Goal: Task Accomplishment & Management: Manage account settings

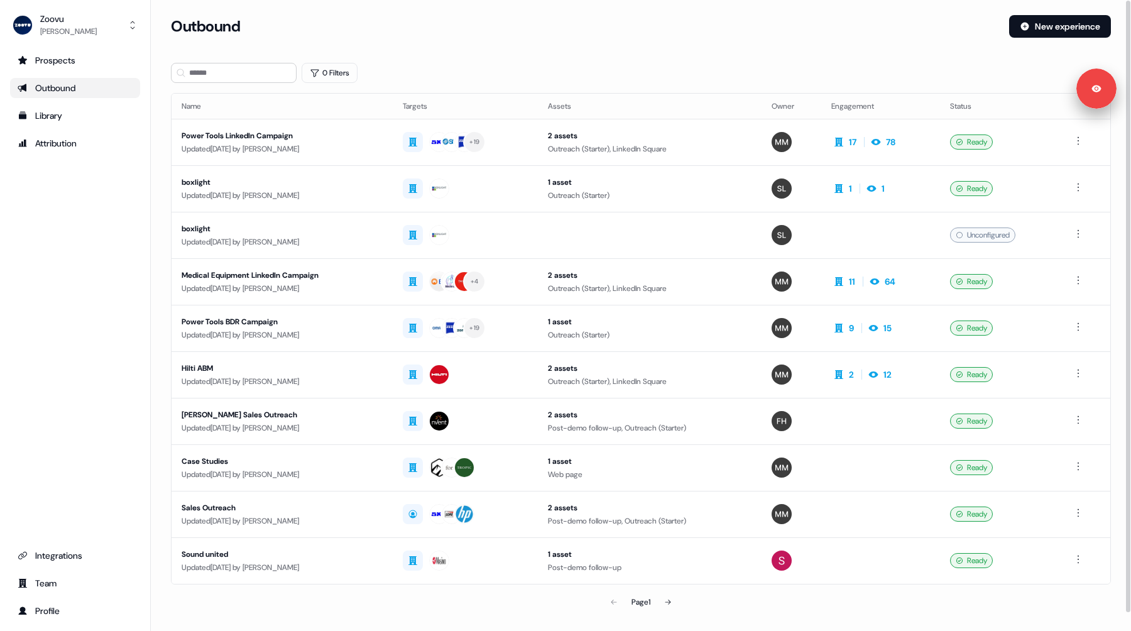
click at [69, 140] on div "Attribution" at bounding box center [75, 143] width 115 height 13
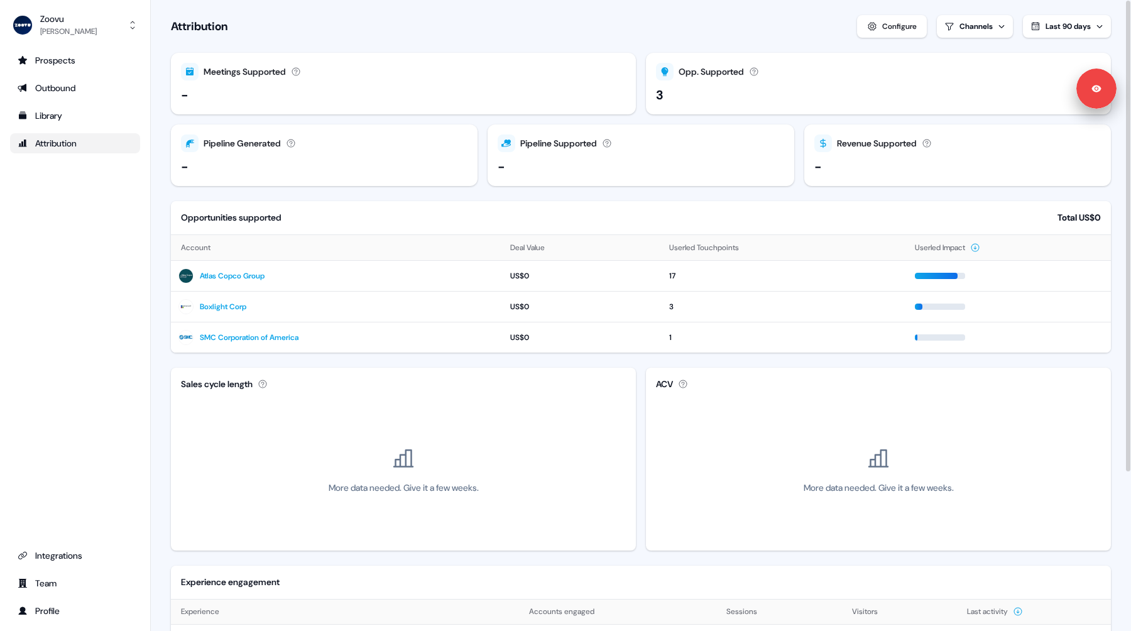
click at [884, 22] on div "Configure" at bounding box center [899, 26] width 35 height 13
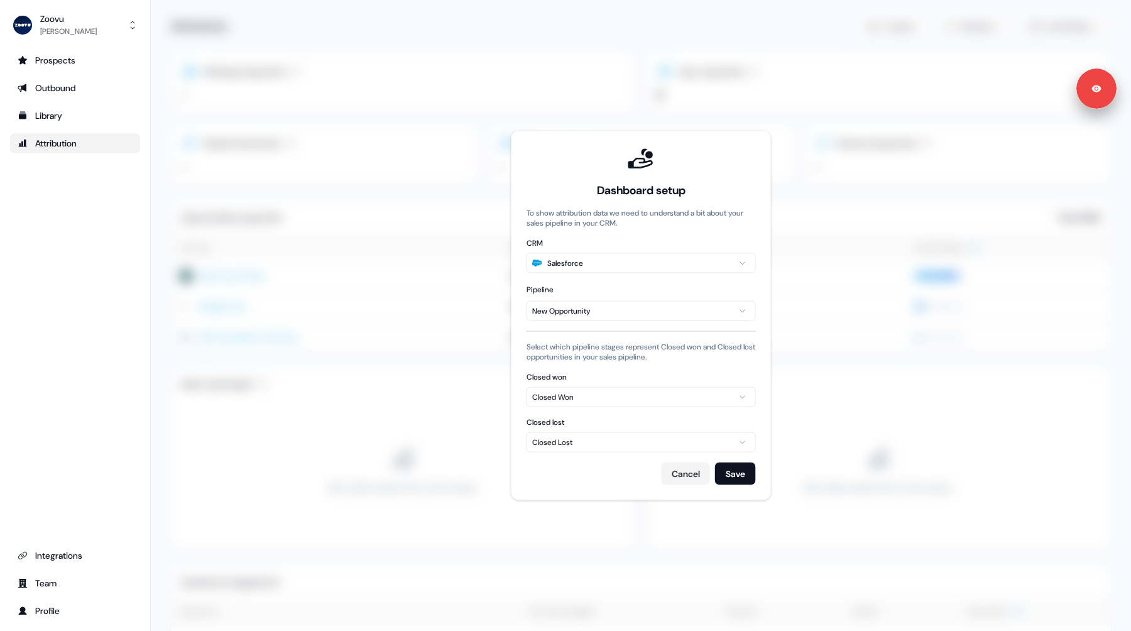
click at [596, 399] on div "Closed Won" at bounding box center [641, 397] width 218 height 13
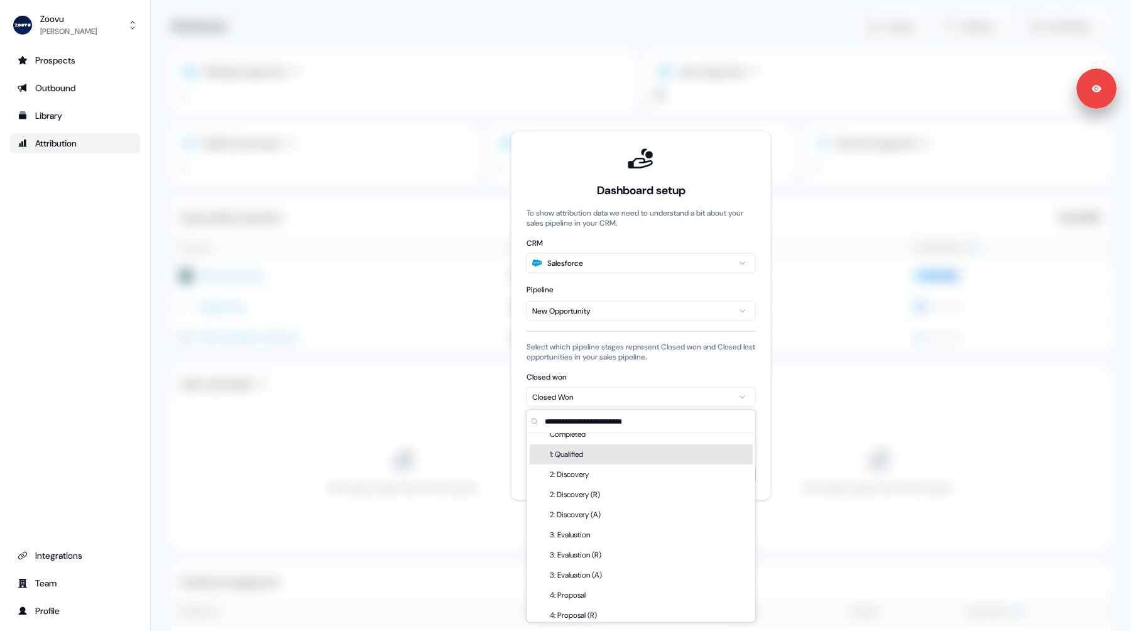
scroll to position [111, 0]
click at [586, 462] on div "1: Qualified" at bounding box center [569, 456] width 38 height 20
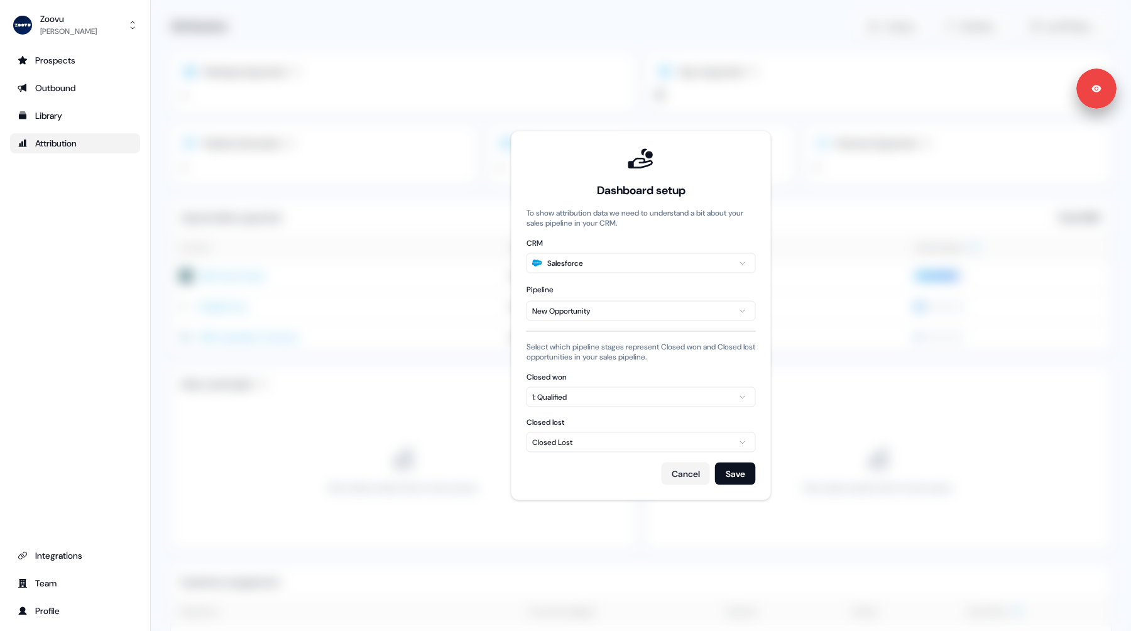
click at [713, 475] on div "Cancel Save" at bounding box center [641, 474] width 229 height 23
click at [733, 475] on button "Save" at bounding box center [735, 474] width 41 height 23
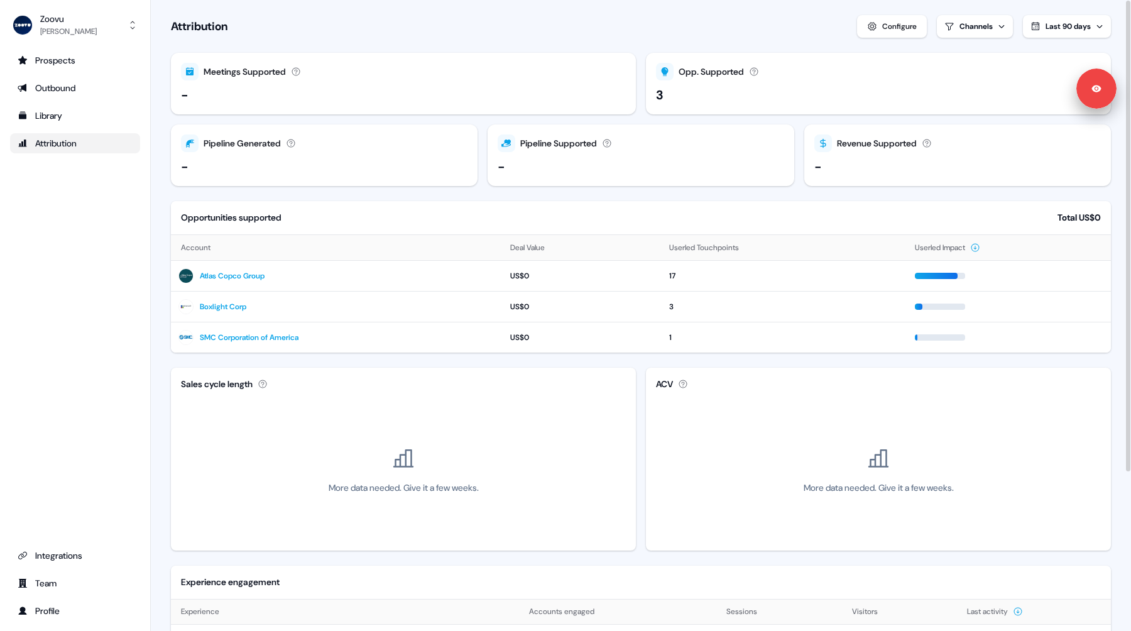
click at [642, 25] on div "Attribution Configure Channels Last 90 days" at bounding box center [641, 26] width 940 height 23
click at [652, 25] on div "Attribution Configure Channels Last 90 days" at bounding box center [641, 26] width 940 height 23
click at [904, 21] on div "Configure" at bounding box center [899, 26] width 35 height 13
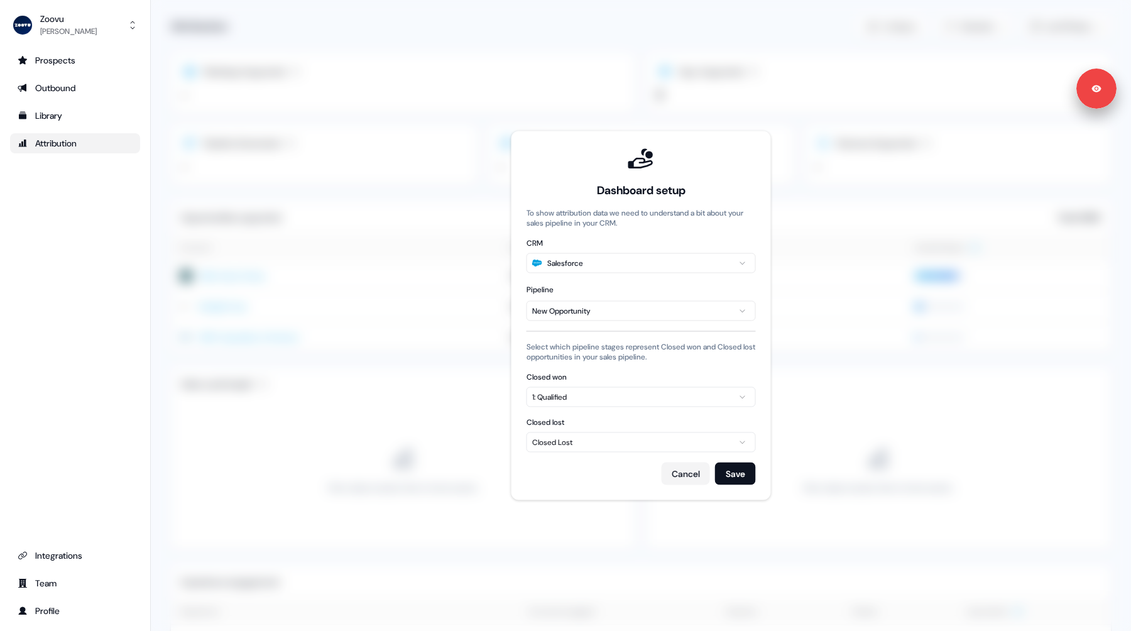
click at [606, 315] on html "Signed in as Morgan Missigman Sign out For the best experience switch devices t…" at bounding box center [565, 315] width 1131 height 631
click at [603, 398] on div "1: Qualified" at bounding box center [641, 397] width 218 height 13
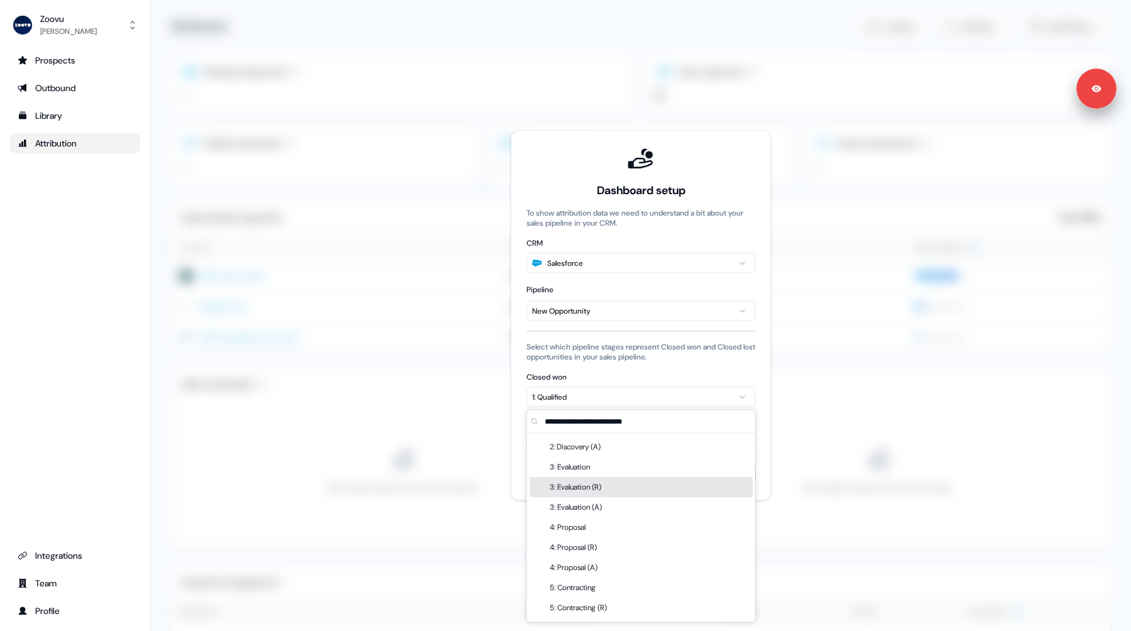
scroll to position [184, 0]
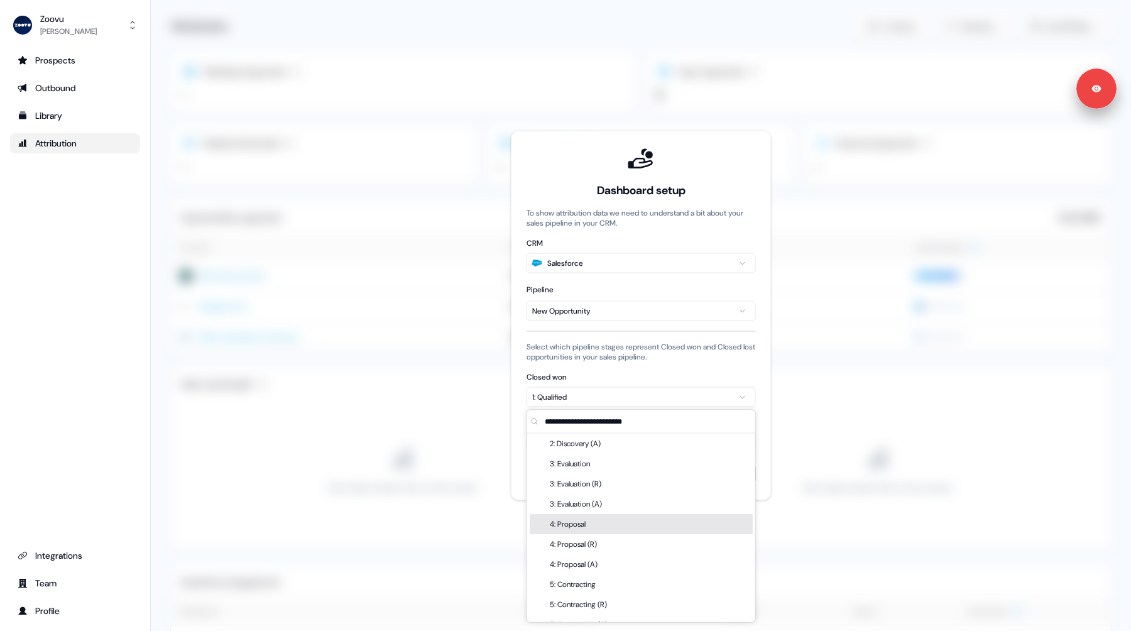
click at [588, 523] on div "4: Proposal" at bounding box center [570, 524] width 41 height 20
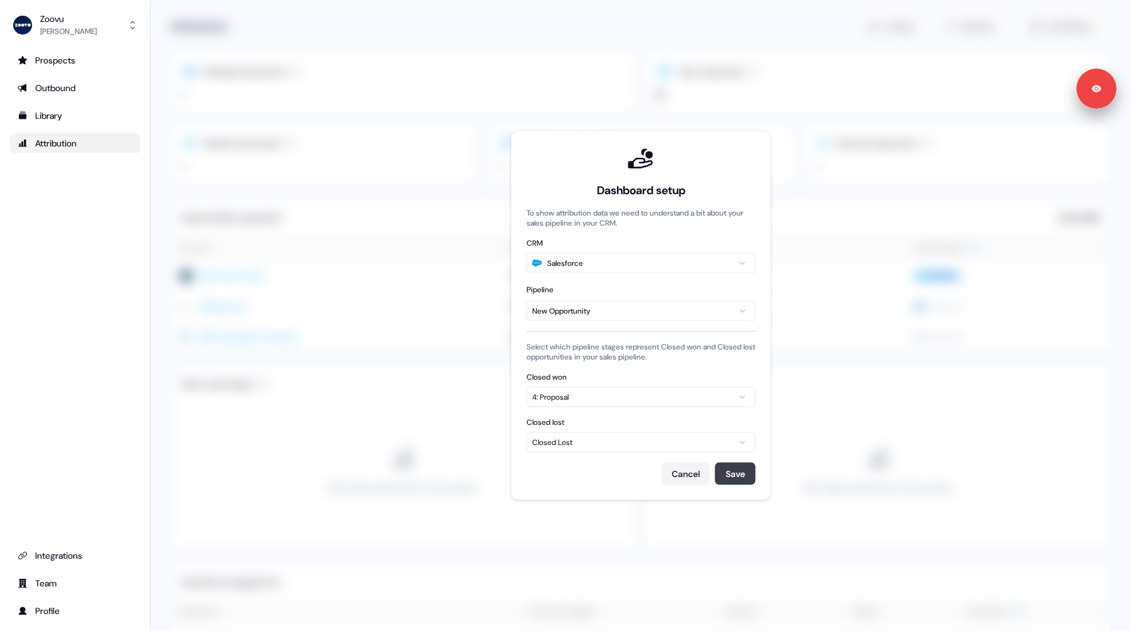
click at [730, 478] on button "Save" at bounding box center [735, 474] width 41 height 23
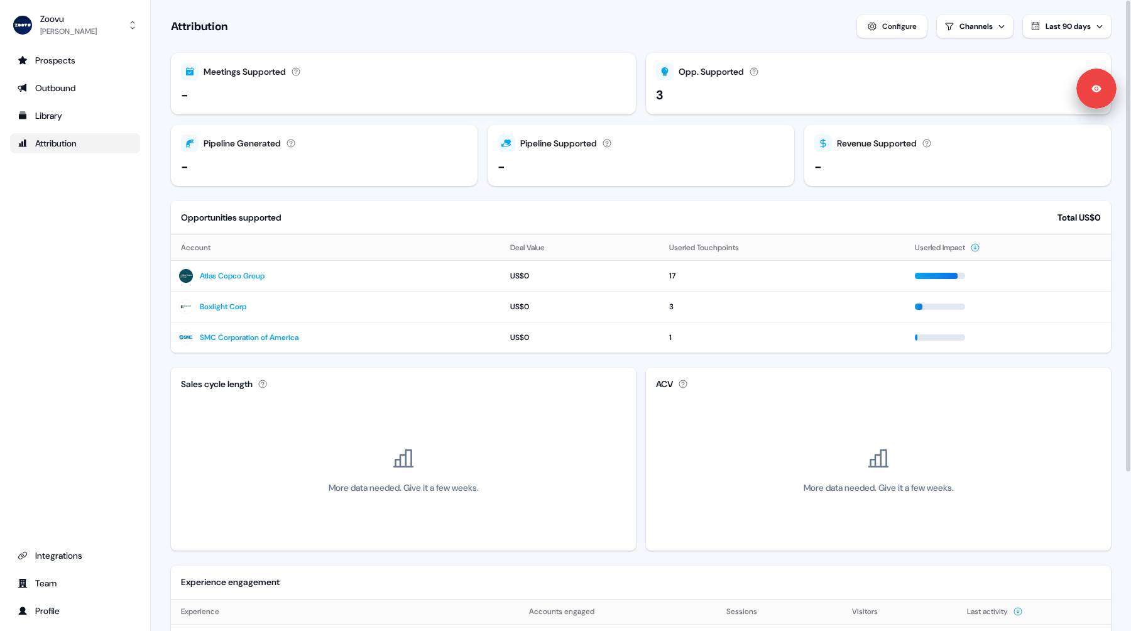
click at [886, 26] on div "Configure" at bounding box center [899, 26] width 35 height 13
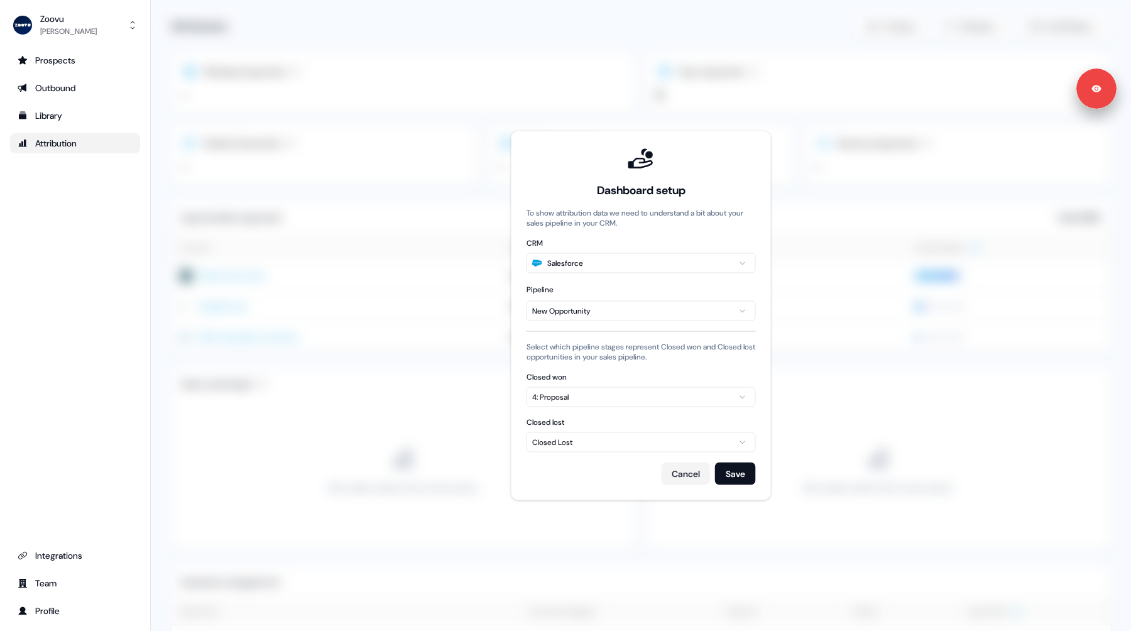
click at [644, 392] on div "4: Proposal" at bounding box center [641, 397] width 218 height 13
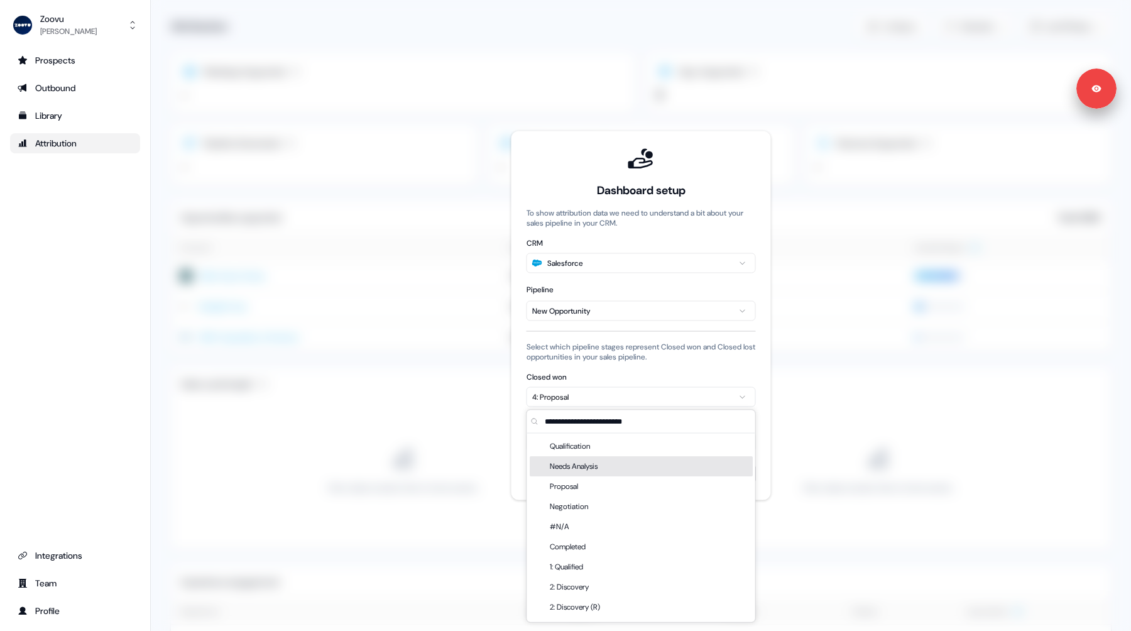
scroll to position [279, 0]
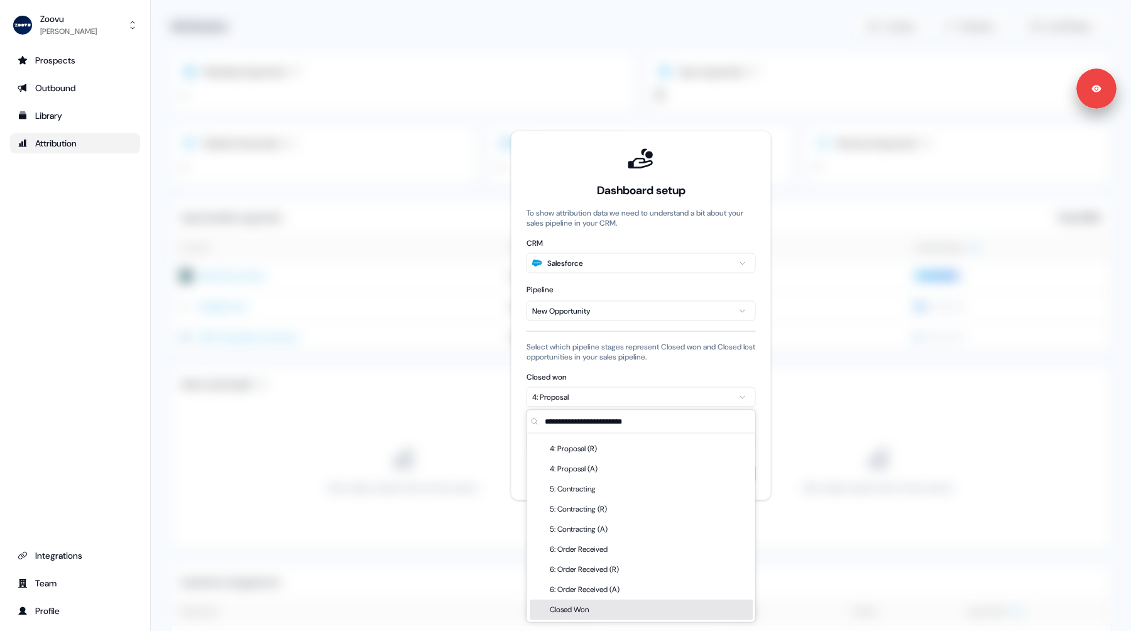
click at [605, 610] on div "Closed Won" at bounding box center [641, 610] width 223 height 20
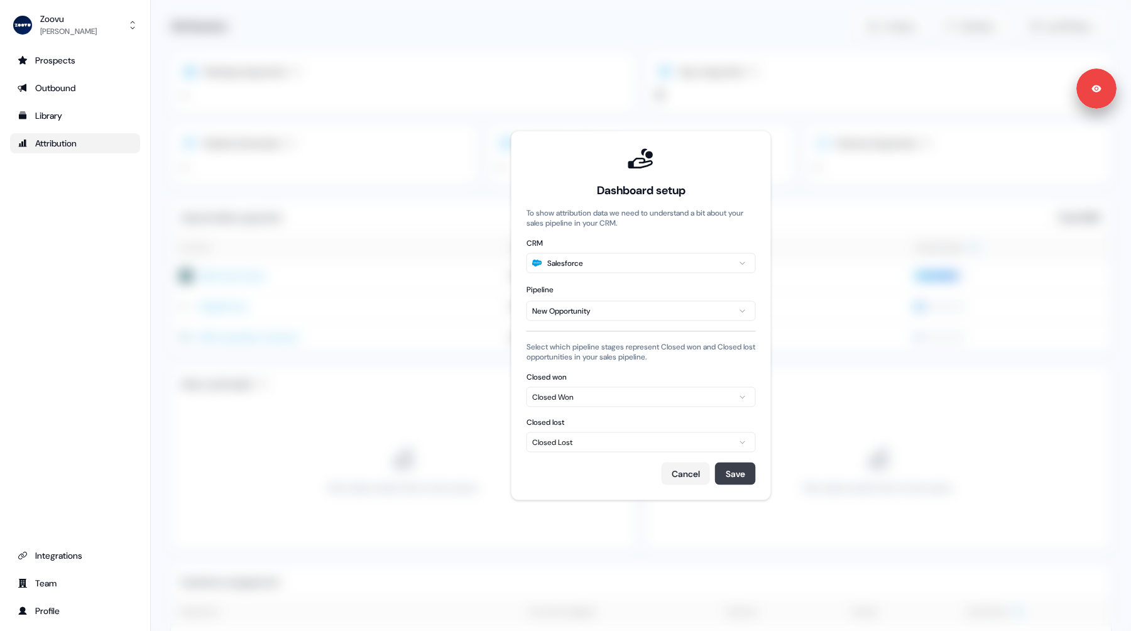
click at [730, 471] on button "Save" at bounding box center [735, 474] width 41 height 23
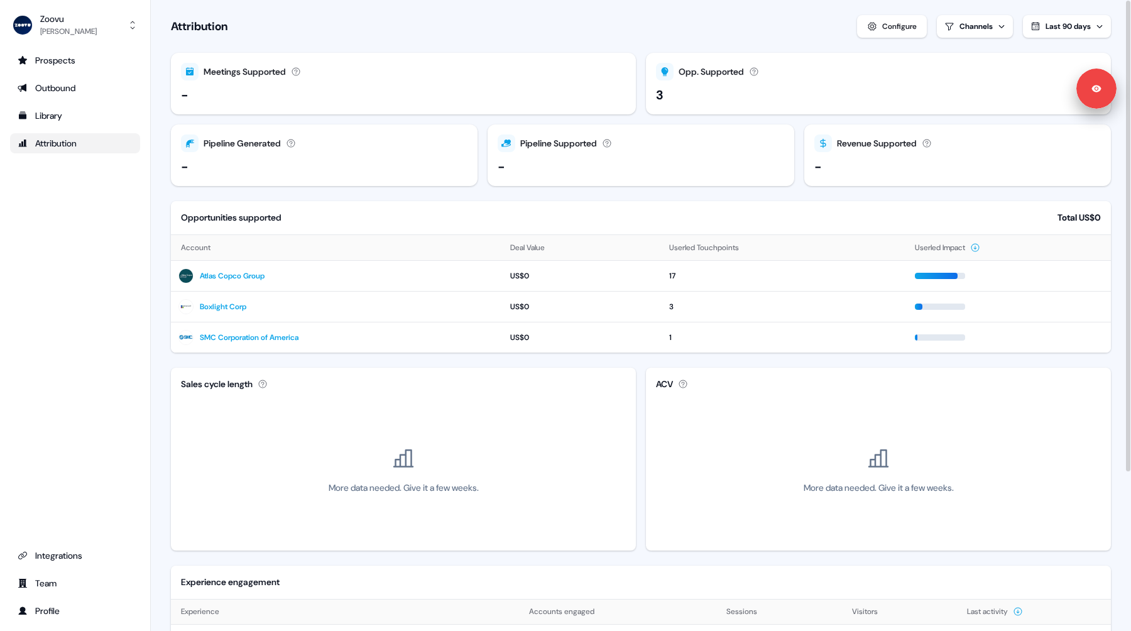
click at [656, 21] on div "Attribution Configure Channels Last 90 days" at bounding box center [641, 26] width 940 height 23
click at [162, 288] on section "Loading... Attribution Configure Channels Last 90 days Meetings Supported Meeti…" at bounding box center [641, 422] width 980 height 844
click at [72, 27] on div "Morgan Missigman" at bounding box center [68, 31] width 57 height 13
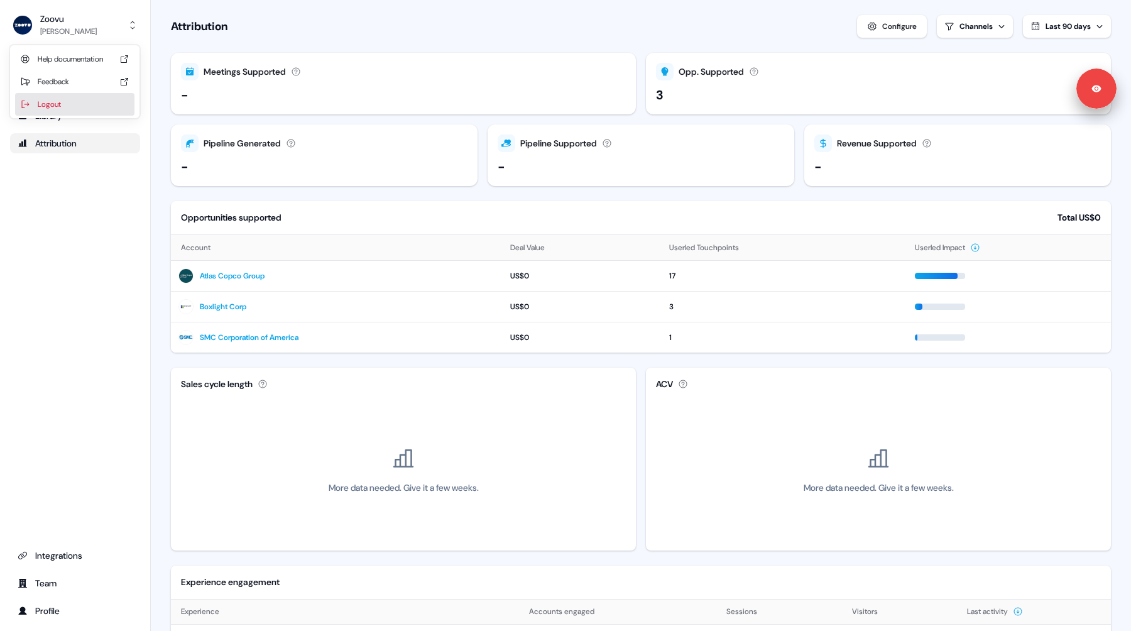
click at [69, 95] on div "Logout" at bounding box center [74, 104] width 119 height 23
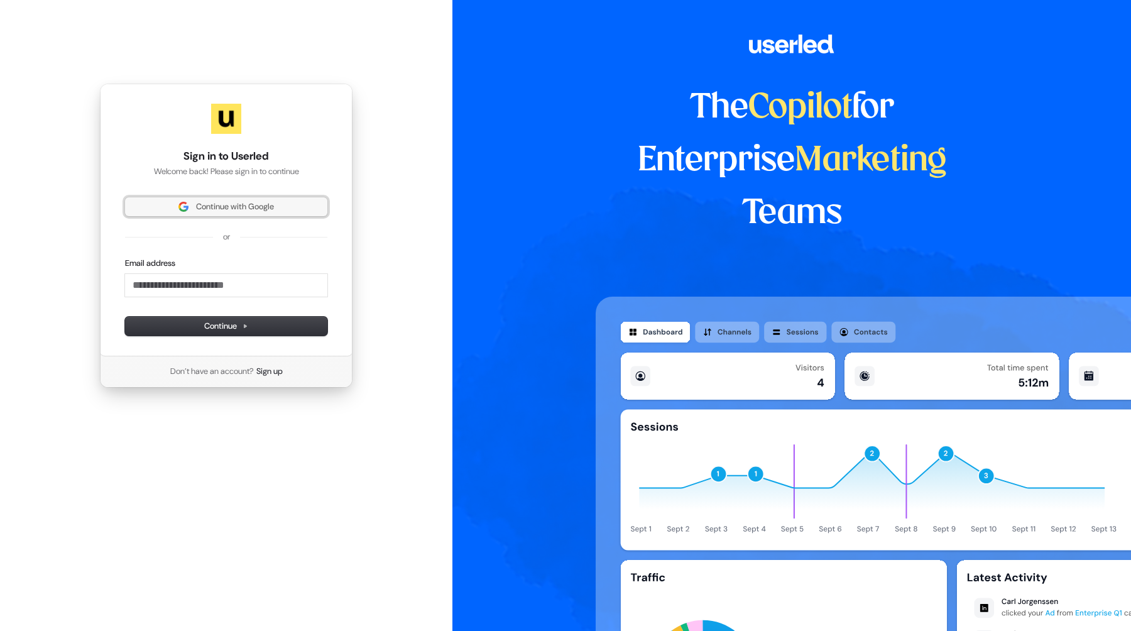
click at [245, 209] on span "Continue with Google" at bounding box center [235, 206] width 78 height 11
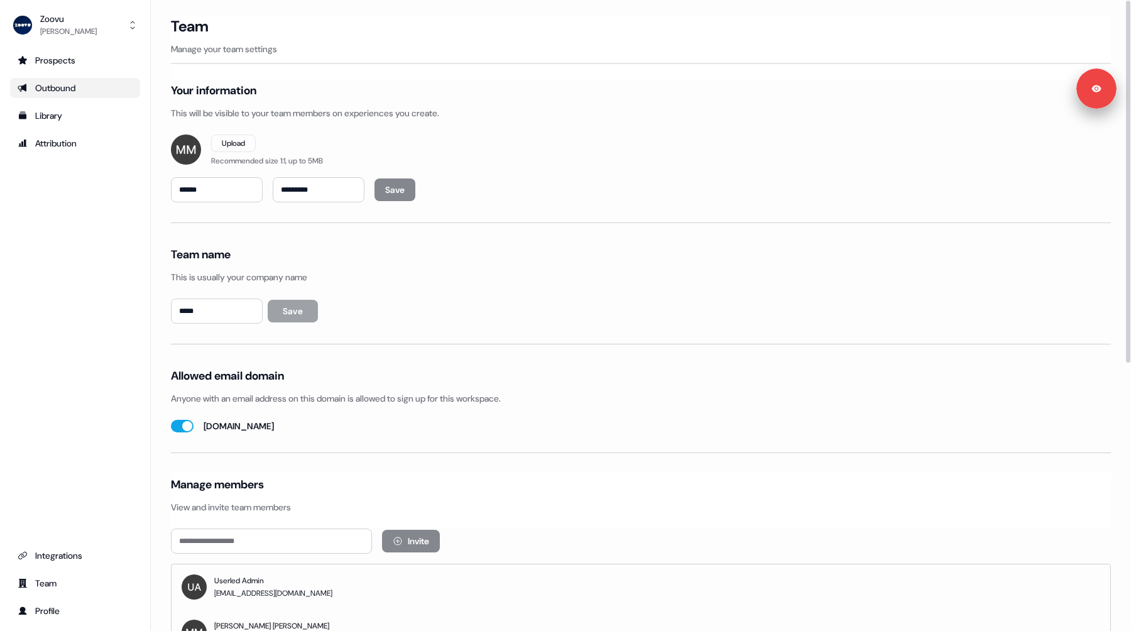
click at [26, 91] on icon "Go to outbound experience" at bounding box center [22, 88] width 9 height 8
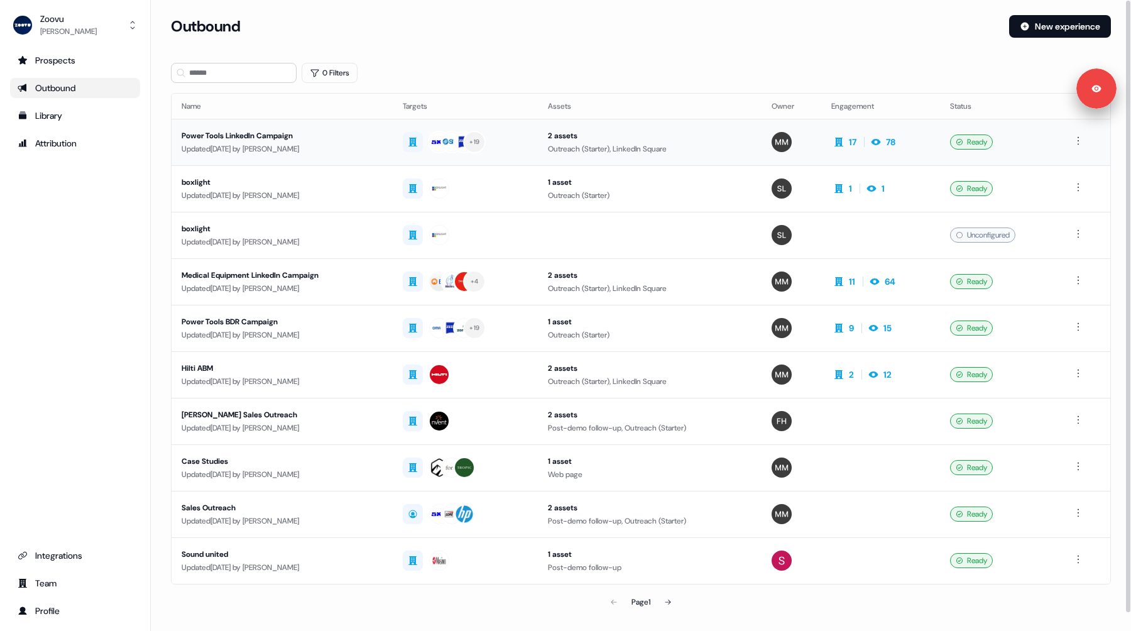
click at [330, 150] on div "Updated 18 days ago by Morgan Missigman" at bounding box center [282, 149] width 201 height 13
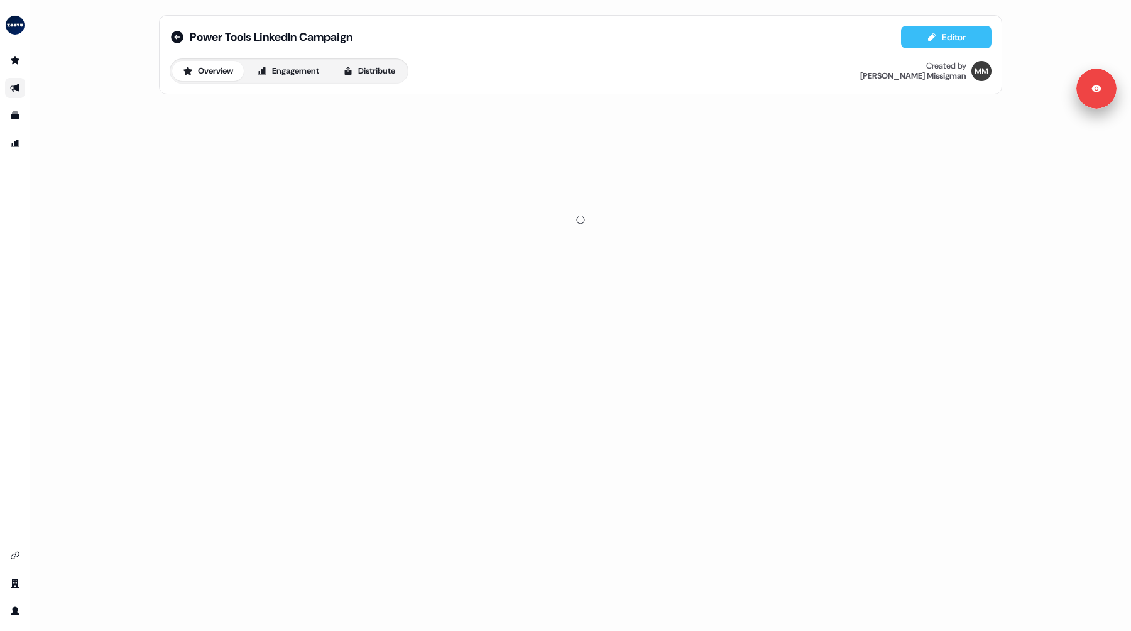
click at [934, 36] on icon at bounding box center [932, 37] width 8 height 8
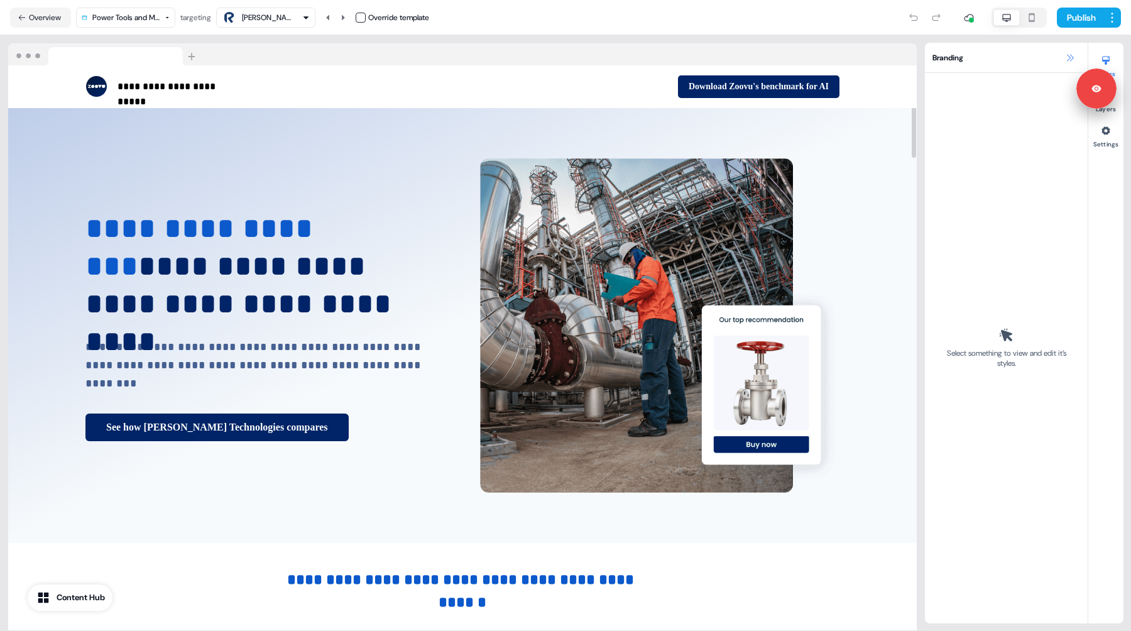
click at [1074, 62] on icon at bounding box center [1070, 58] width 10 height 10
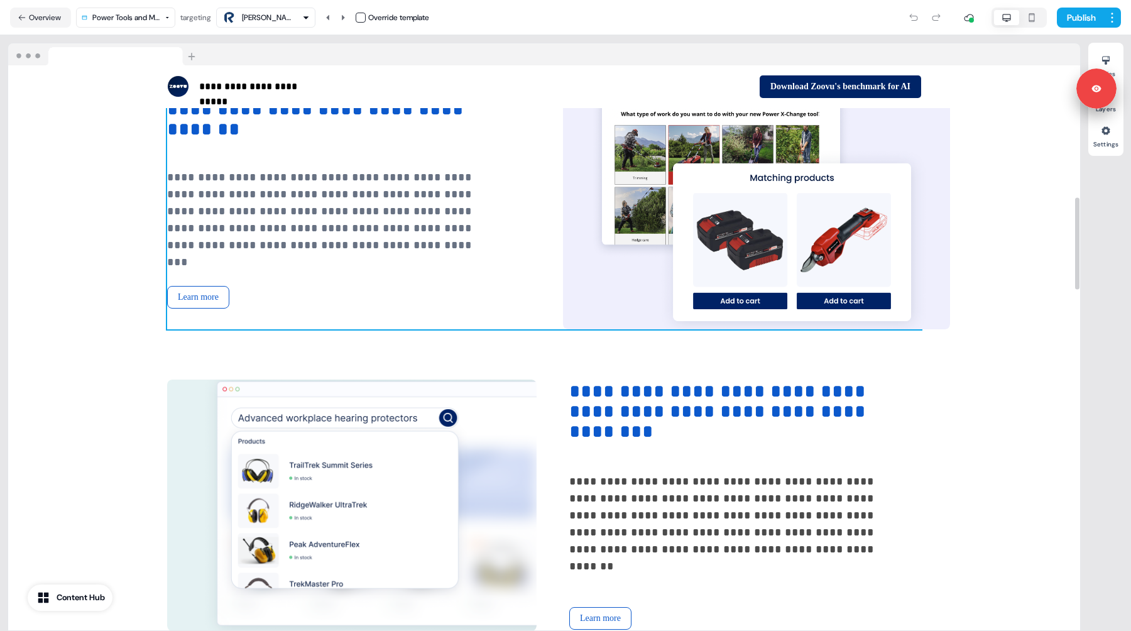
scroll to position [806, 0]
